Goal: Transaction & Acquisition: Purchase product/service

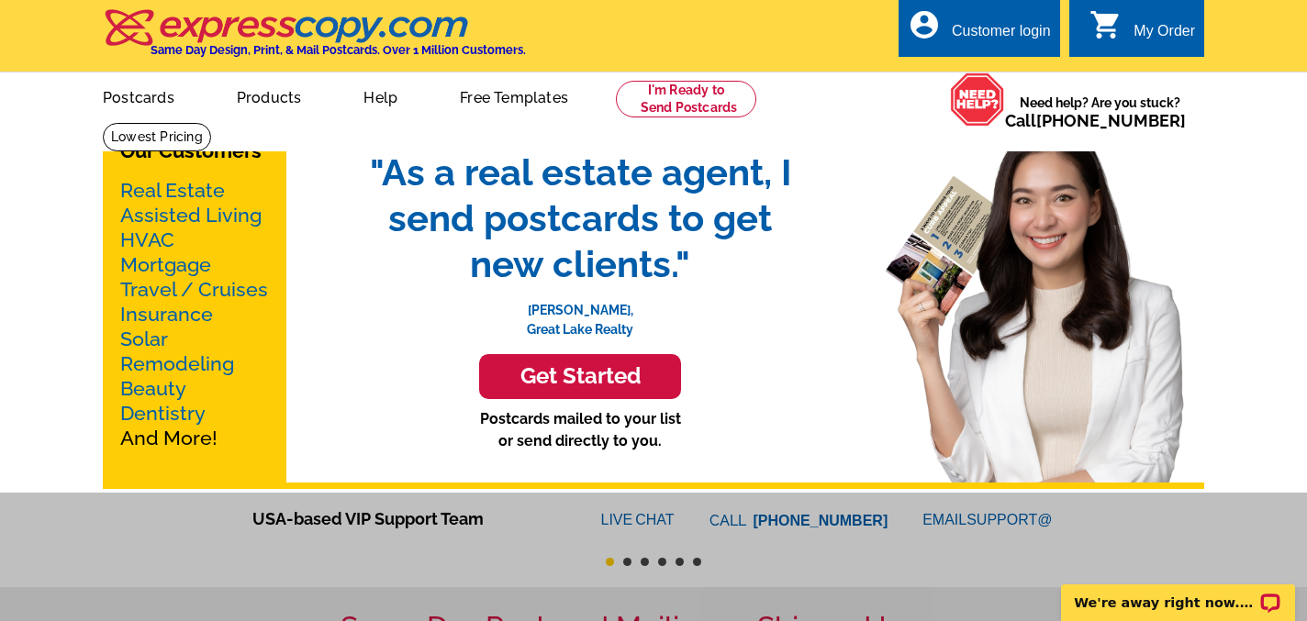
click at [601, 375] on h3 "Get Started" at bounding box center [580, 377] width 156 height 27
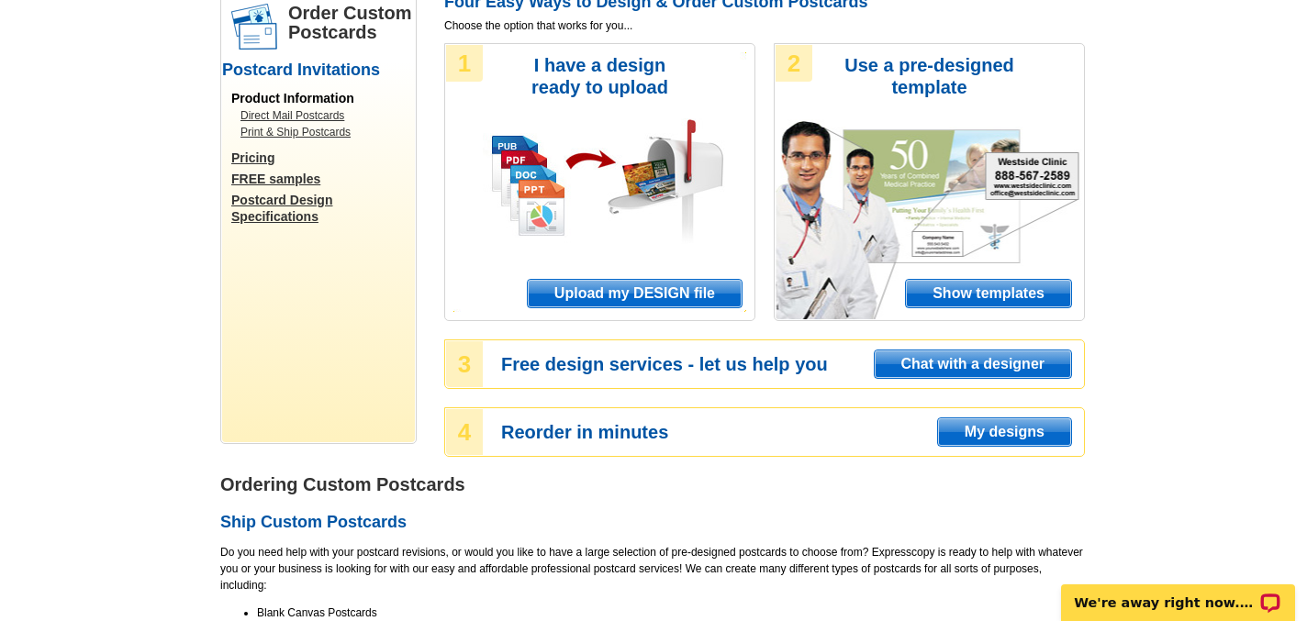
scroll to position [65, 0]
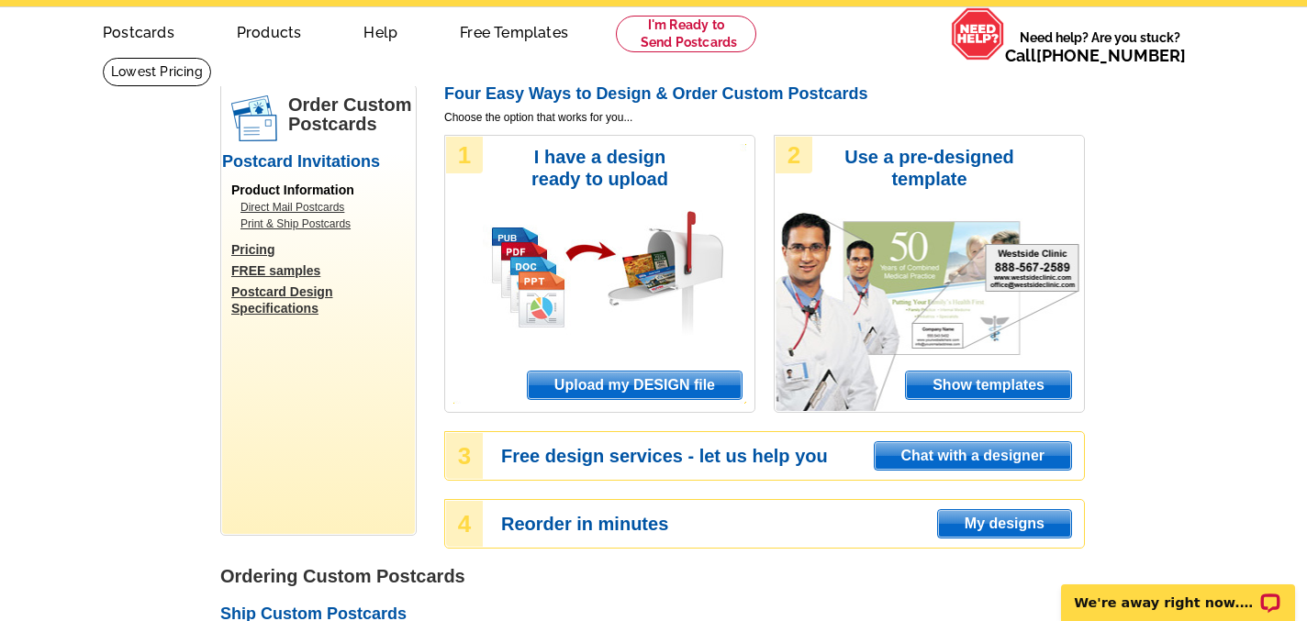
click at [1024, 378] on span "Show templates" at bounding box center [988, 386] width 165 height 28
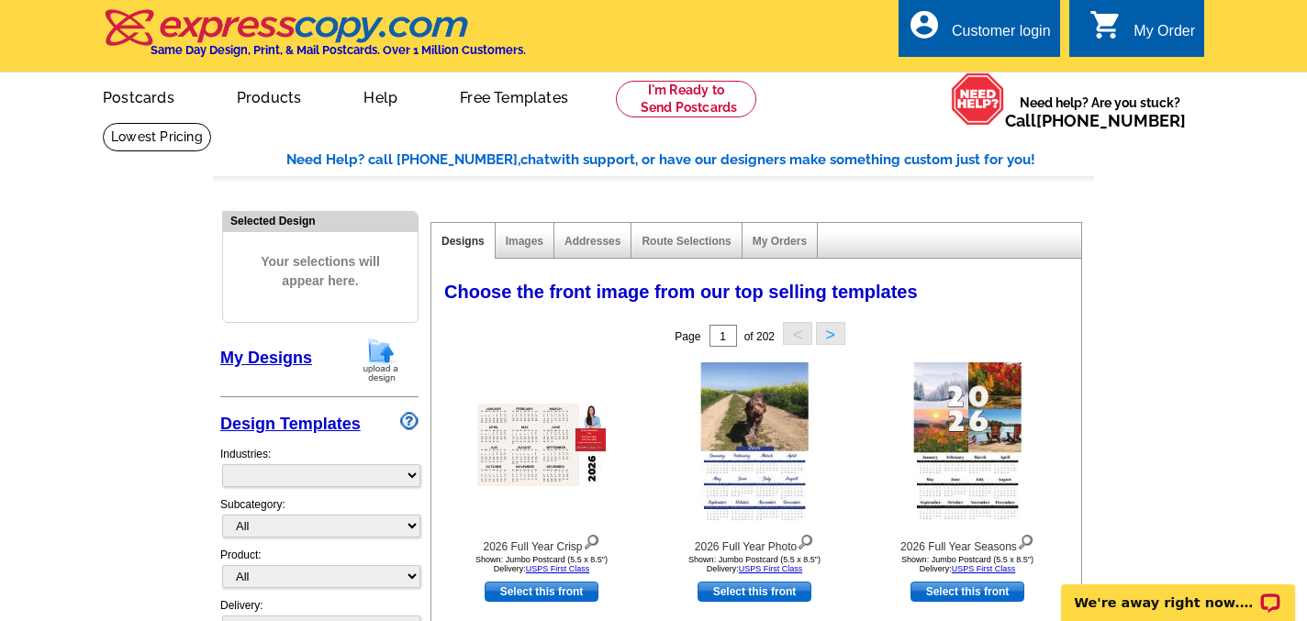
select select "971"
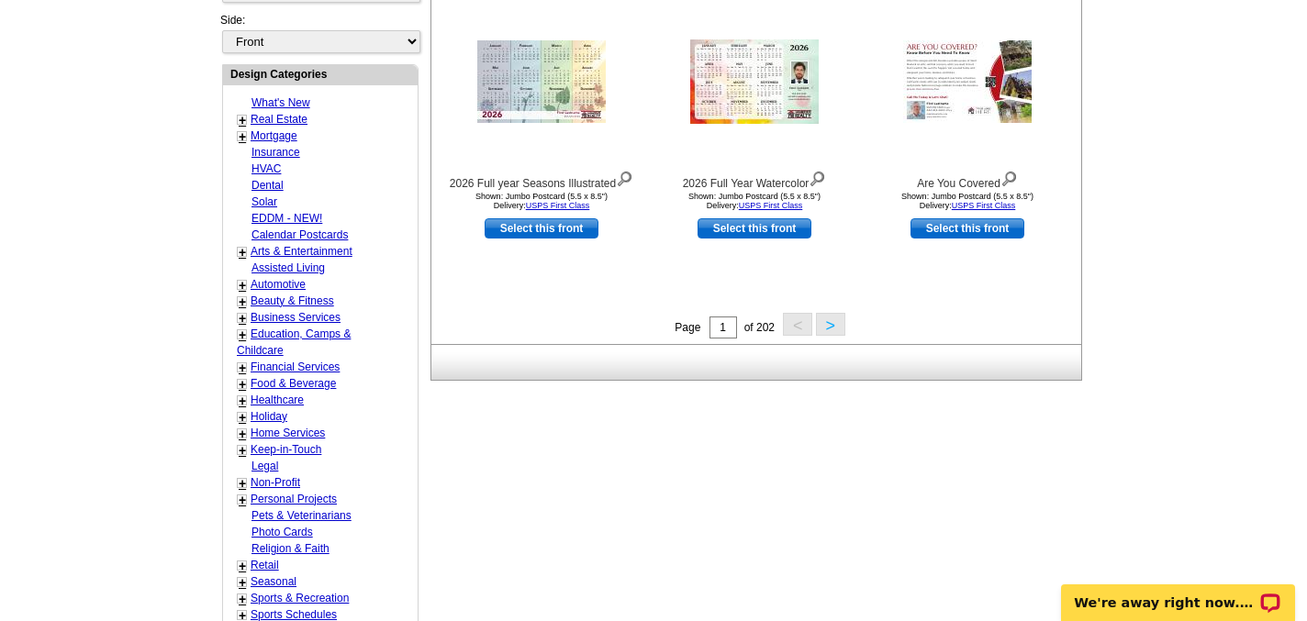
scroll to position [701, 0]
